Goal: Book appointment/travel/reservation

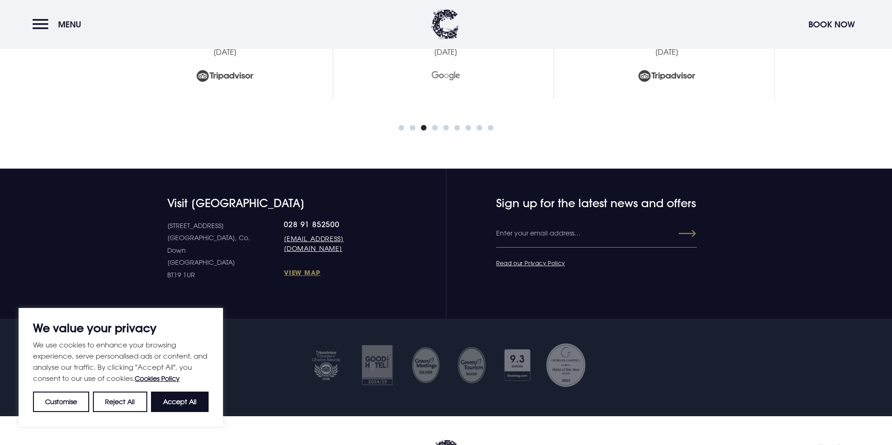
scroll to position [4234, 0]
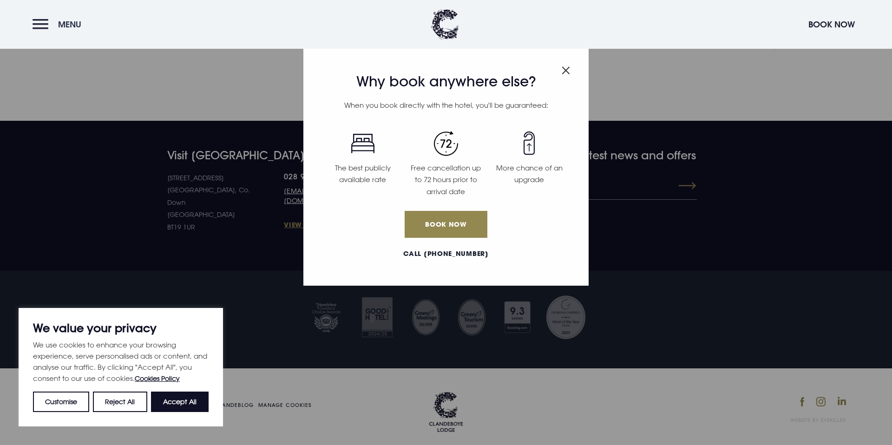
click at [43, 24] on button "Menu" at bounding box center [59, 24] width 53 height 20
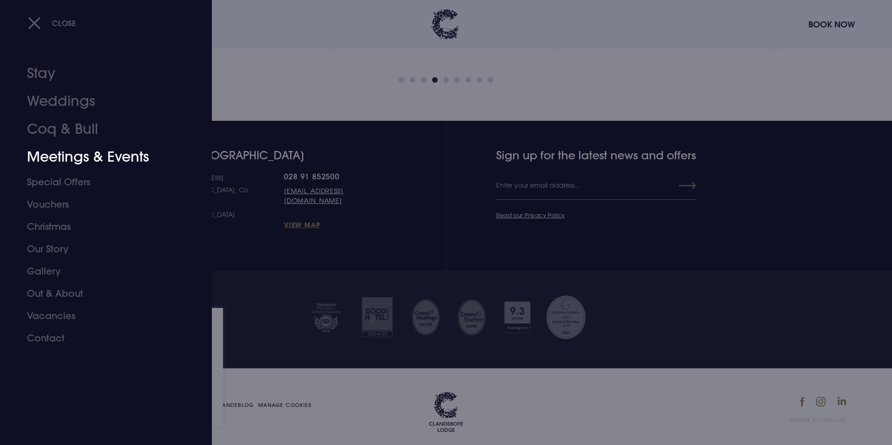
click at [52, 157] on link "Meetings & Events" at bounding box center [100, 157] width 147 height 28
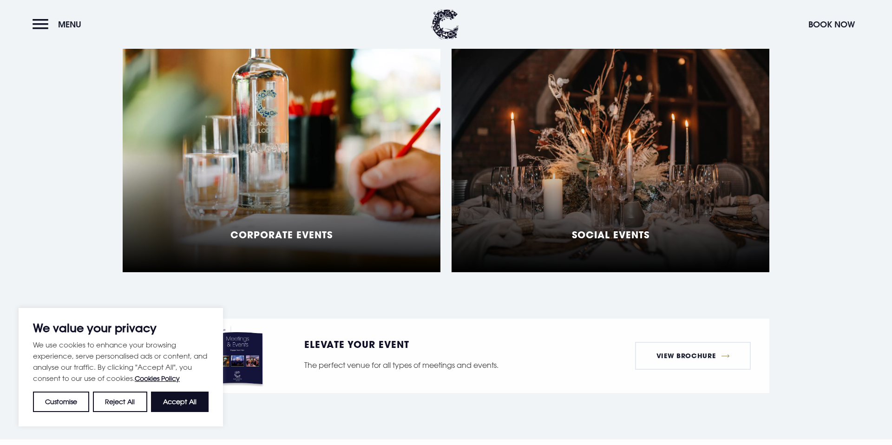
scroll to position [854, 0]
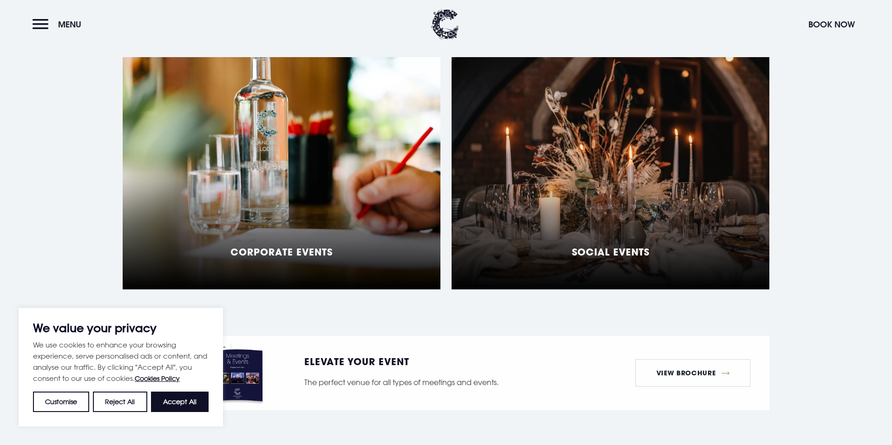
click at [622, 246] on h5 "Social Events" at bounding box center [611, 251] width 78 height 11
